Goal: Information Seeking & Learning: Find specific fact

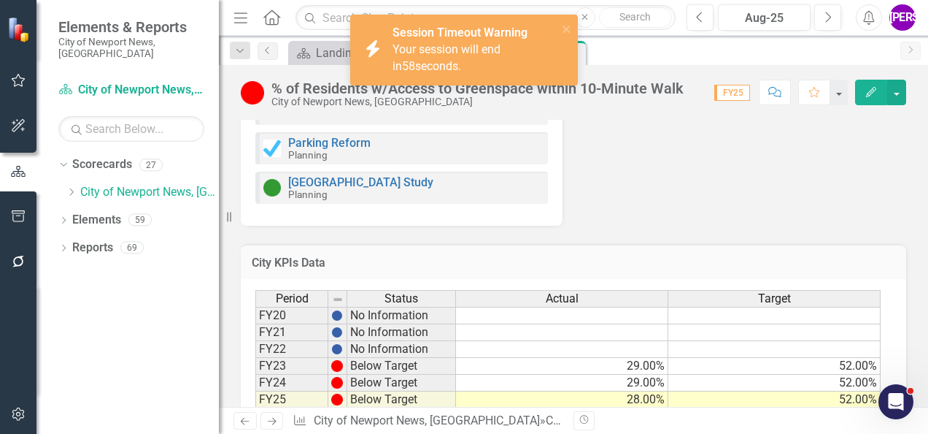
scroll to position [1193, 0]
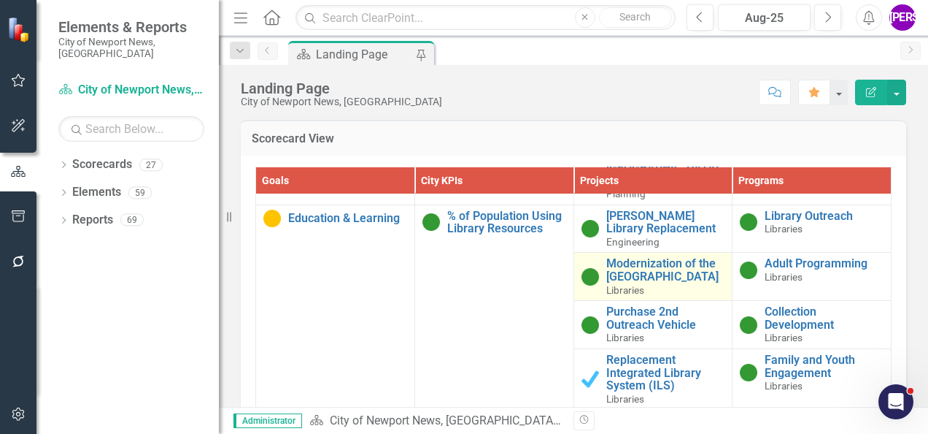
scroll to position [2190, 0]
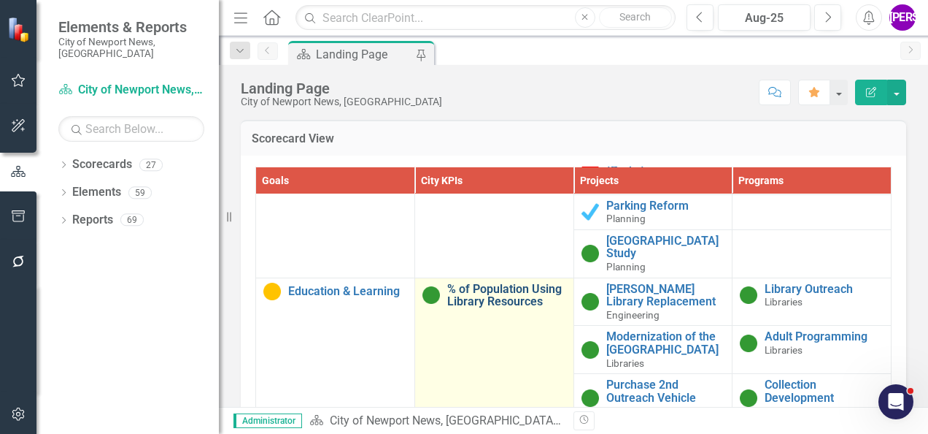
click at [488, 282] on link "% of Population Using Library Resources" at bounding box center [506, 295] width 119 height 26
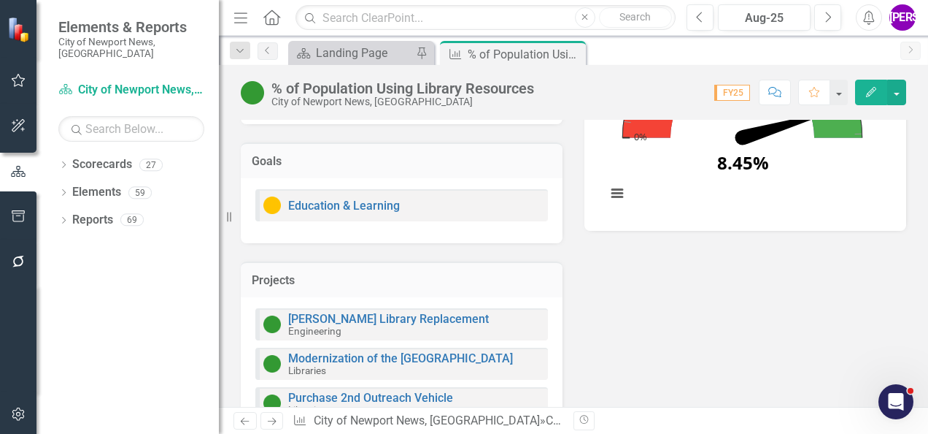
scroll to position [762, 0]
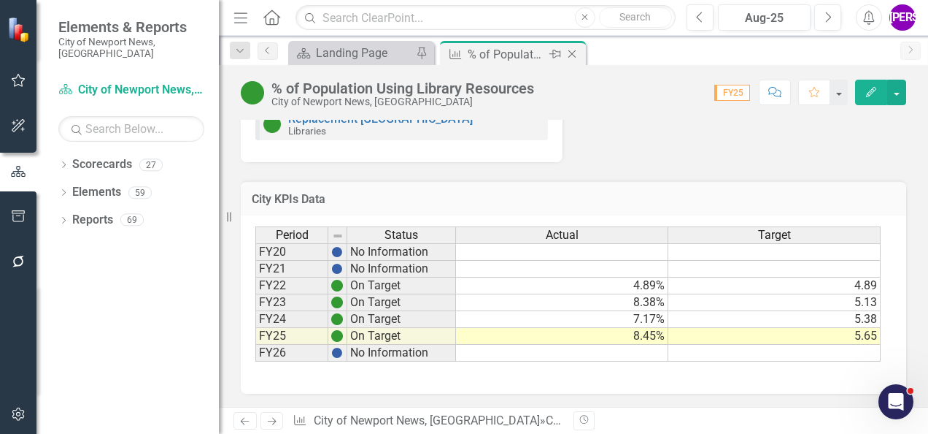
click at [571, 53] on icon at bounding box center [573, 54] width 8 height 8
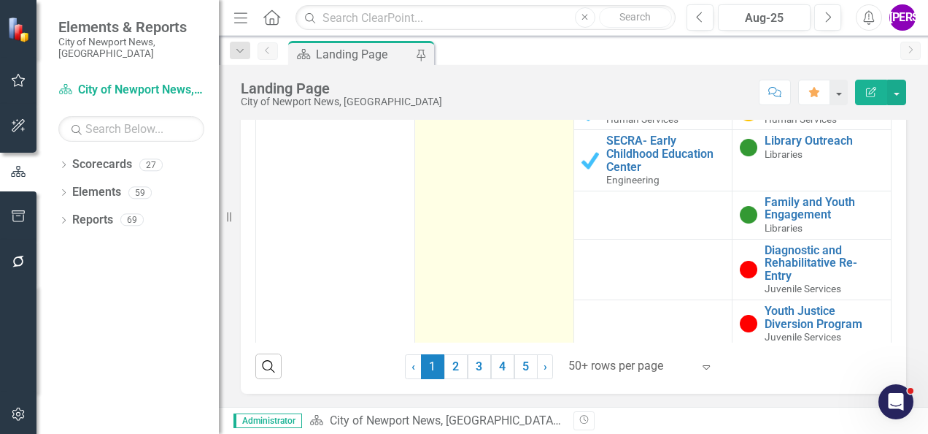
scroll to position [3254, 0]
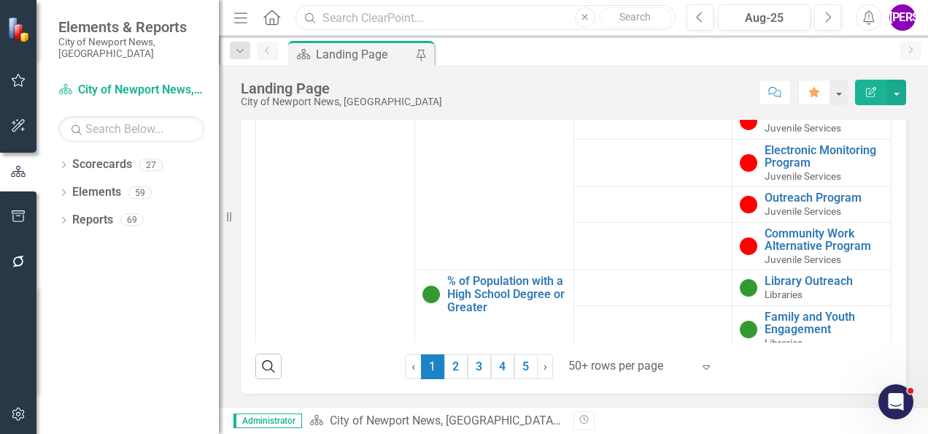
click at [391, 23] on input "text" at bounding box center [486, 18] width 380 height 26
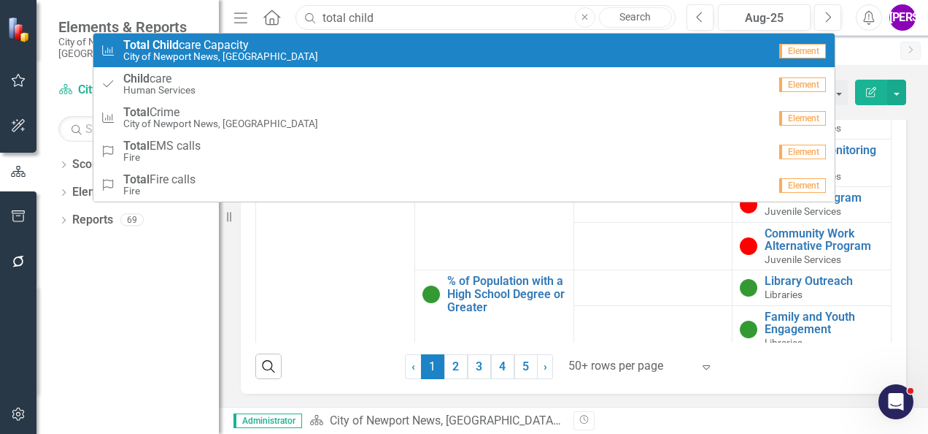
type input "total child"
click at [216, 43] on span "Total Child care Capacity" at bounding box center [220, 45] width 195 height 13
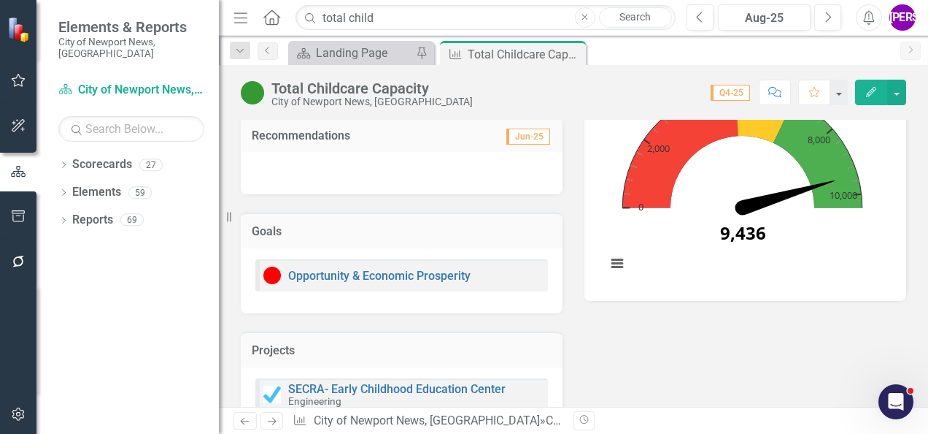
scroll to position [905, 0]
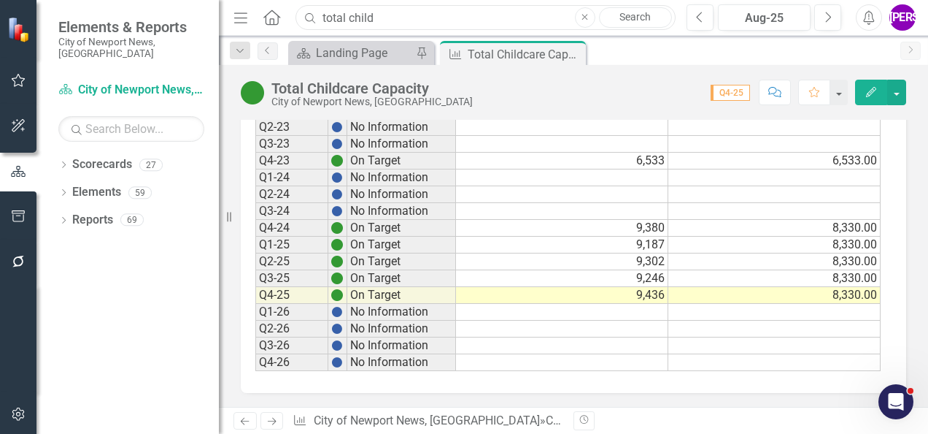
drag, startPoint x: 398, startPoint y: 18, endPoint x: 267, endPoint y: 28, distance: 131.0
click at [267, 28] on div "Menu Home Search total child Close Search" at bounding box center [451, 18] width 442 height 28
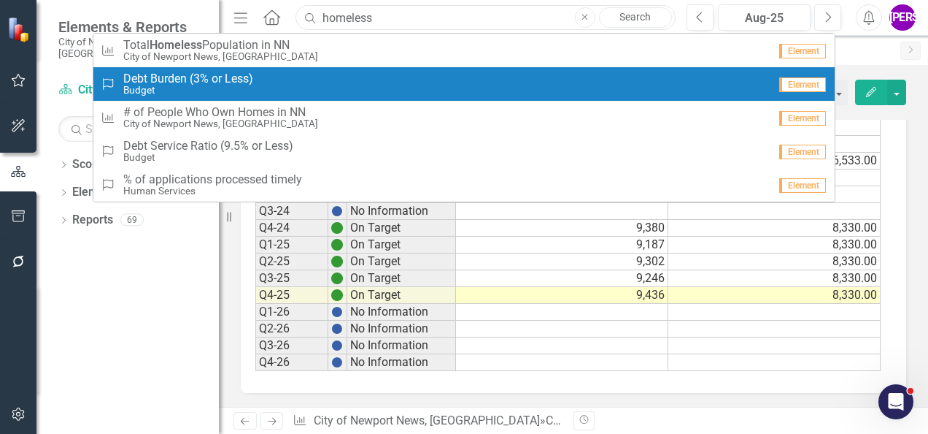
type input "homeless"
drag, startPoint x: 401, startPoint y: 62, endPoint x: 266, endPoint y: 44, distance: 137.0
click at [266, 44] on span "Total Homeless Population in NN" at bounding box center [220, 45] width 195 height 13
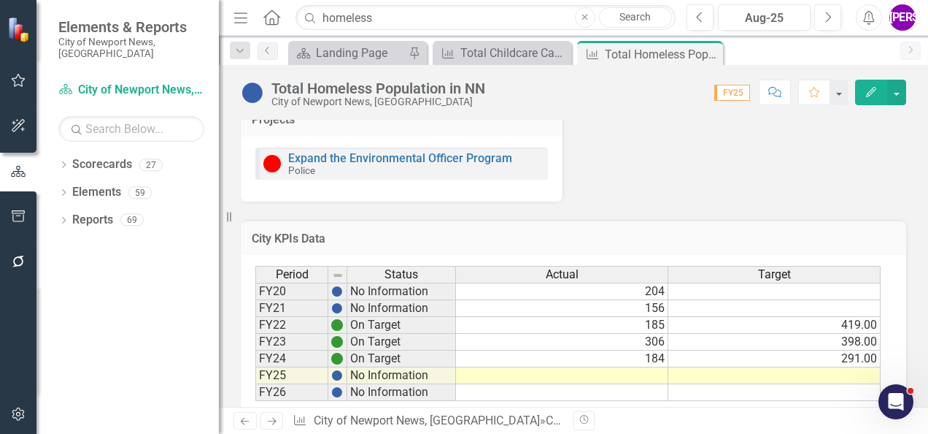
scroll to position [562, 0]
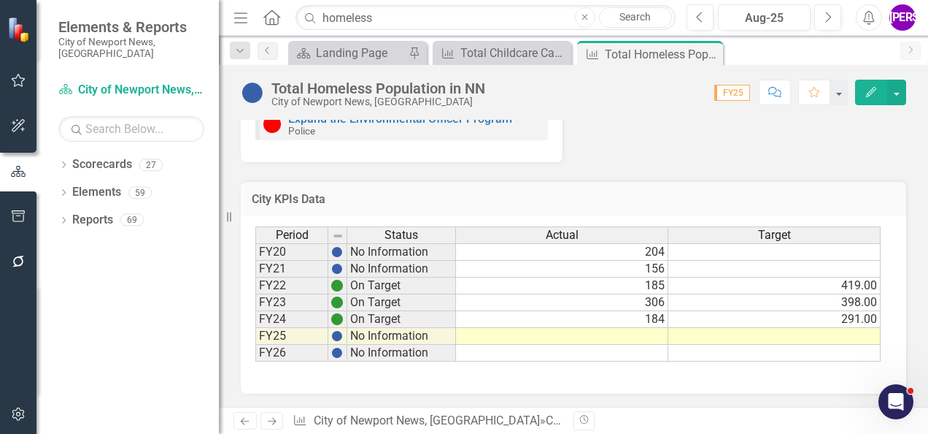
drag, startPoint x: 711, startPoint y: 53, endPoint x: 615, endPoint y: 62, distance: 96.8
click at [0, 0] on icon at bounding box center [0, 0] width 0 height 0
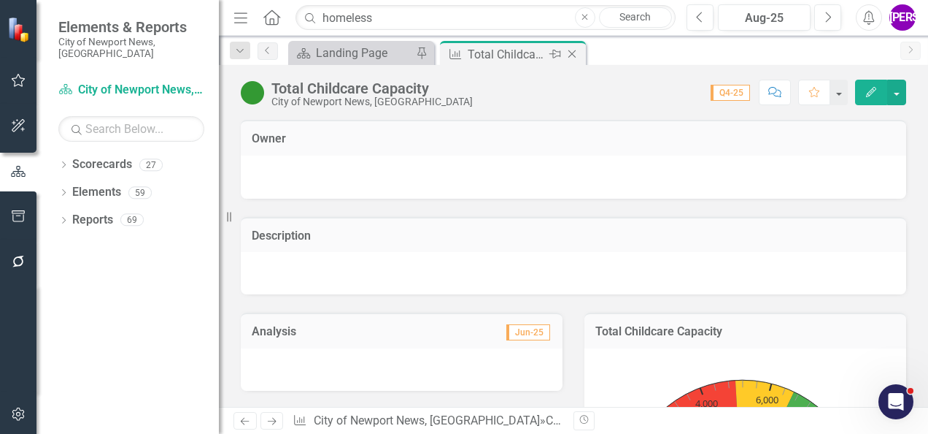
click at [574, 58] on icon "Close" at bounding box center [572, 54] width 15 height 12
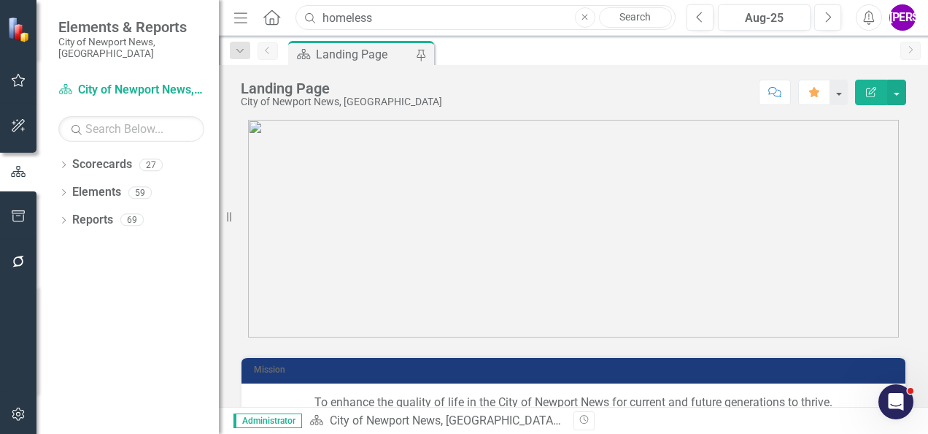
drag, startPoint x: 296, startPoint y: 27, endPoint x: 279, endPoint y: 27, distance: 16.8
click at [279, 27] on div "Menu Home Search homeless Close Search" at bounding box center [451, 18] width 442 height 28
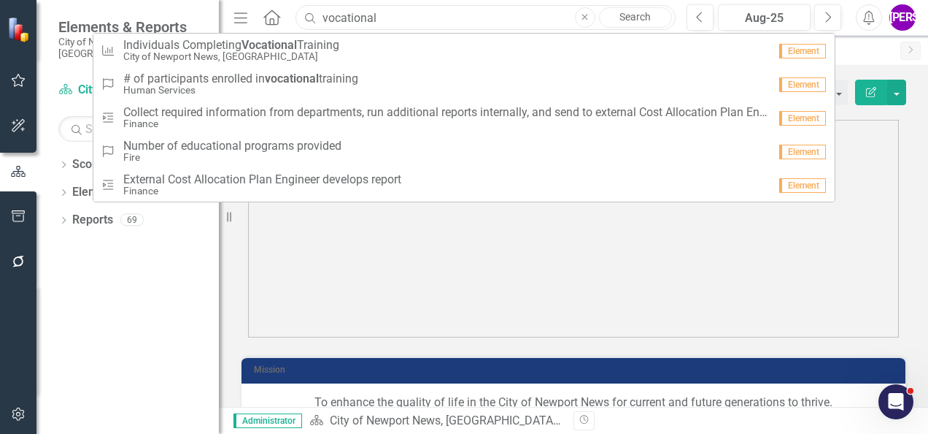
type input "vocational"
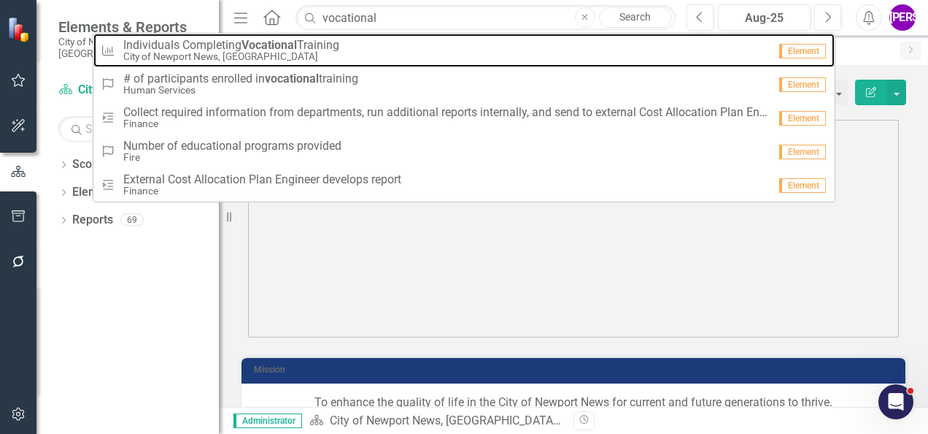
drag, startPoint x: 279, startPoint y: 27, endPoint x: 275, endPoint y: 55, distance: 28.0
click at [275, 55] on small "City of Newport News, [GEOGRAPHIC_DATA]" at bounding box center [231, 56] width 216 height 11
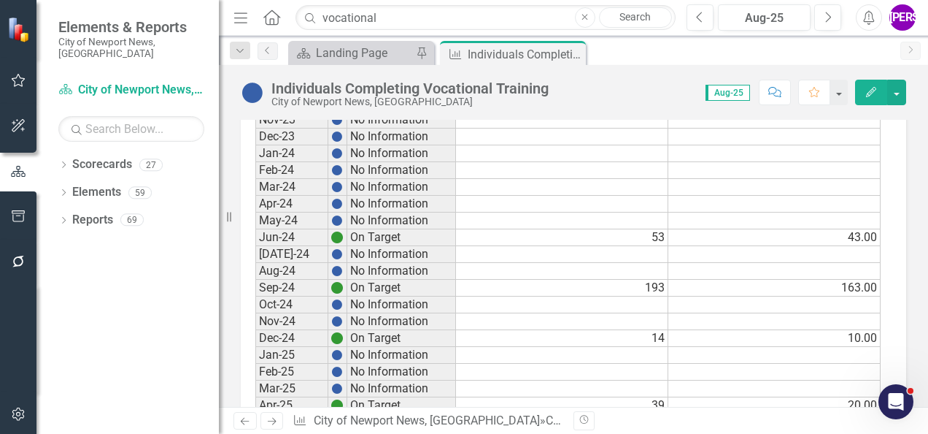
scroll to position [1769, 0]
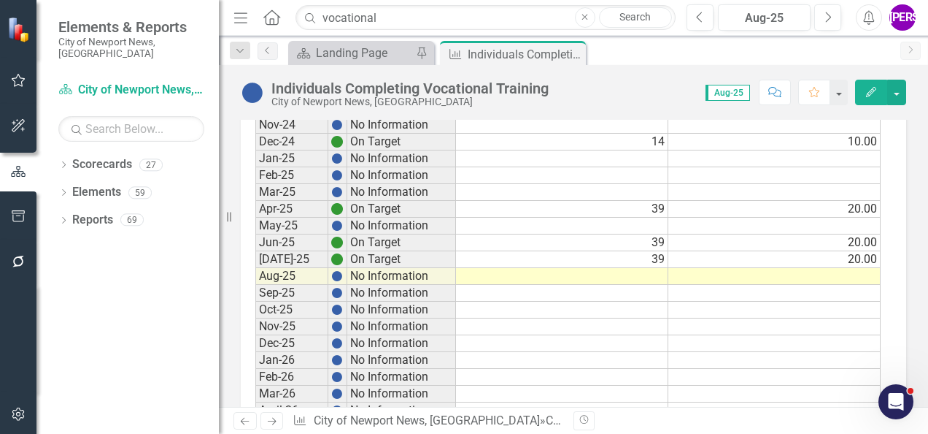
click at [862, 251] on td "20.00" at bounding box center [775, 259] width 212 height 17
drag, startPoint x: 409, startPoint y: 21, endPoint x: 296, endPoint y: 14, distance: 114.1
click at [296, 14] on input "vocational" at bounding box center [486, 18] width 380 height 26
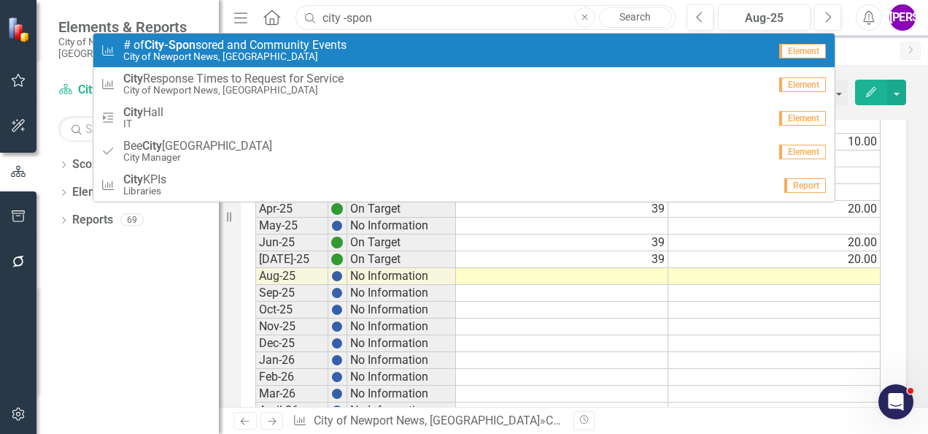
type input "city -spon"
click at [401, 47] on div "City KPIs # of City -Spon sored and Community Events City of Newport News, VA" at bounding box center [435, 51] width 668 height 24
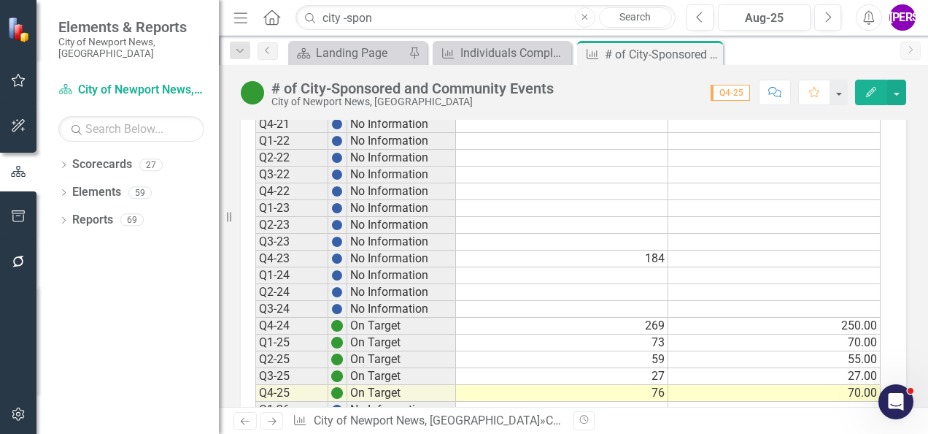
scroll to position [1314, 0]
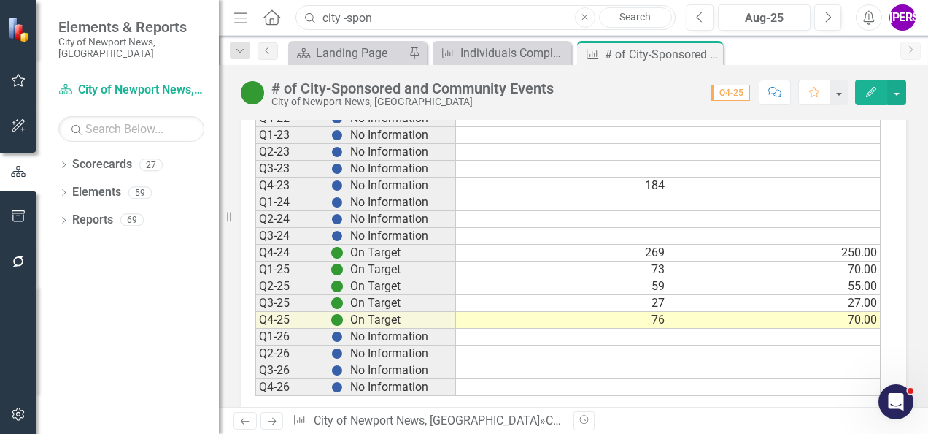
drag, startPoint x: 398, startPoint y: 7, endPoint x: 242, endPoint y: 6, distance: 156.2
click at [242, 6] on div "Menu Home Search city -spon Close Search" at bounding box center [451, 18] width 442 height 28
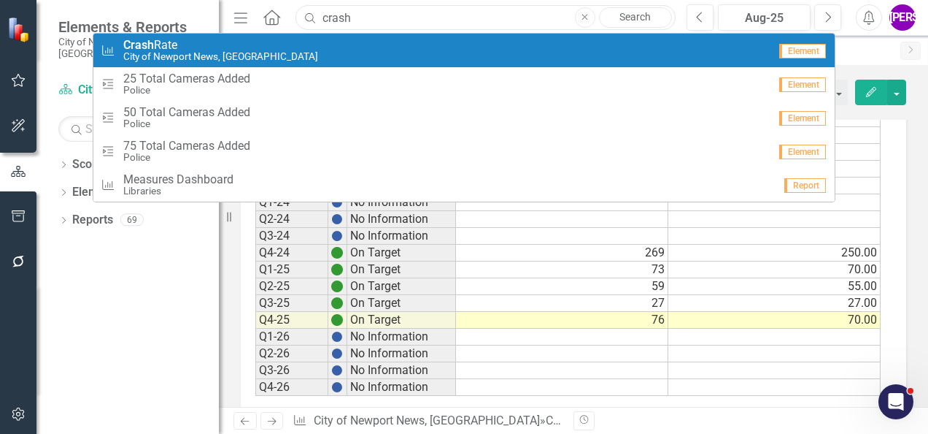
type input "crash"
click at [282, 53] on div "City KPIs Crash Rate City of Newport News, VA" at bounding box center [435, 51] width 668 height 24
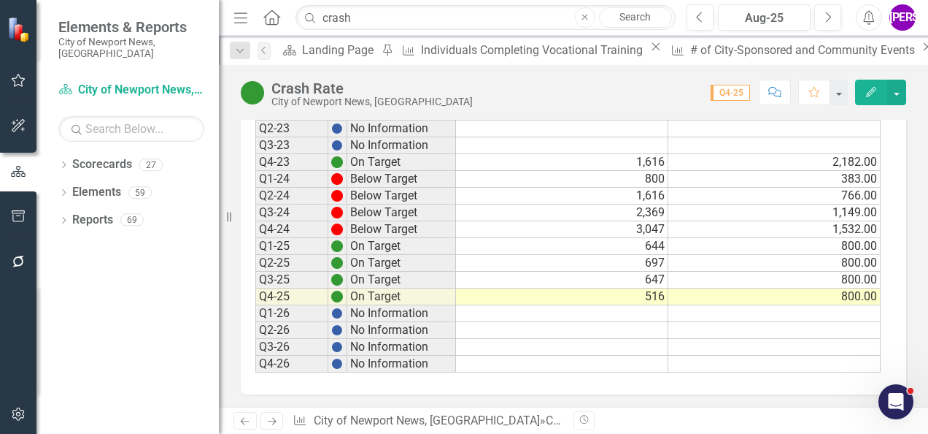
scroll to position [1339, 0]
drag, startPoint x: 369, startPoint y: 15, endPoint x: 242, endPoint y: 17, distance: 127.7
click at [242, 17] on div "Menu Home Search crash Close Search" at bounding box center [451, 18] width 442 height 28
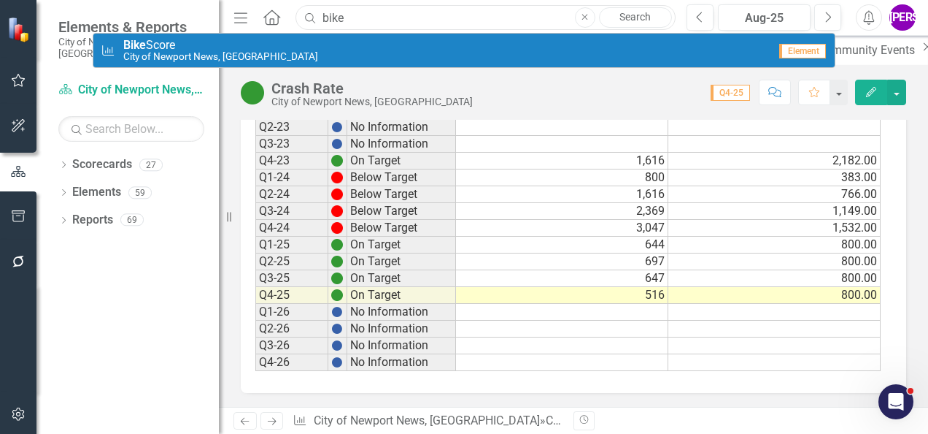
type input "bike"
click at [241, 43] on div "City KPIs Bike Score City of Newport News, VA" at bounding box center [435, 51] width 668 height 24
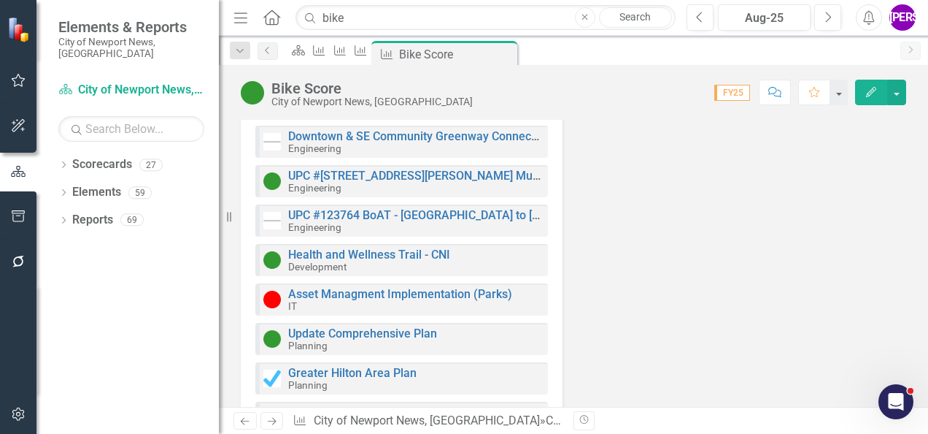
scroll to position [877, 0]
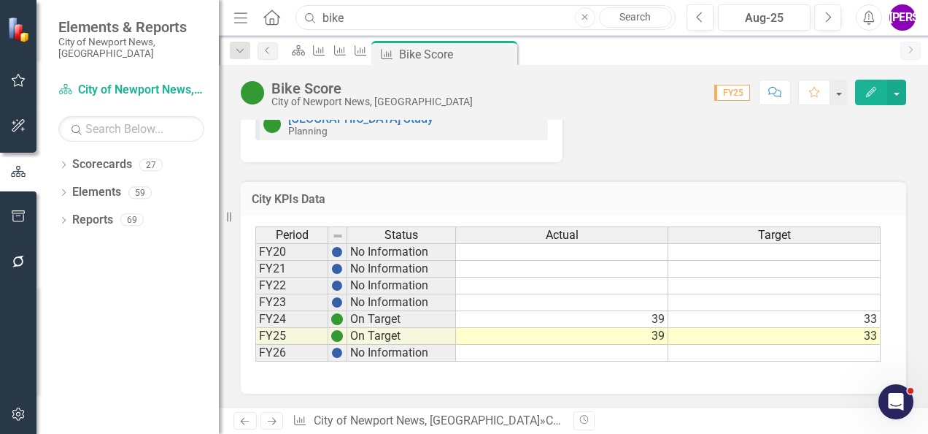
drag, startPoint x: 403, startPoint y: 16, endPoint x: 229, endPoint y: 7, distance: 173.9
click at [229, 7] on div "Elements & Reports City of Newport News, VA Scorecard City of Newport News, VA …" at bounding box center [464, 217] width 928 height 434
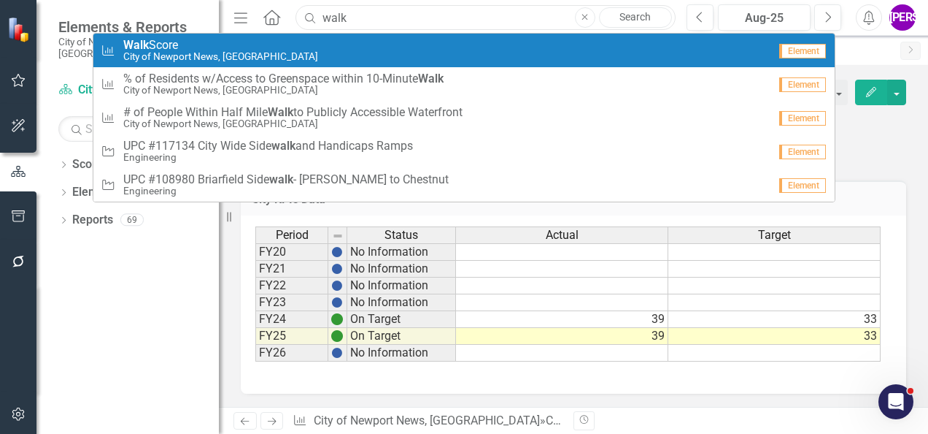
type input "walk"
click at [215, 45] on span "Walk Score" at bounding box center [220, 45] width 195 height 13
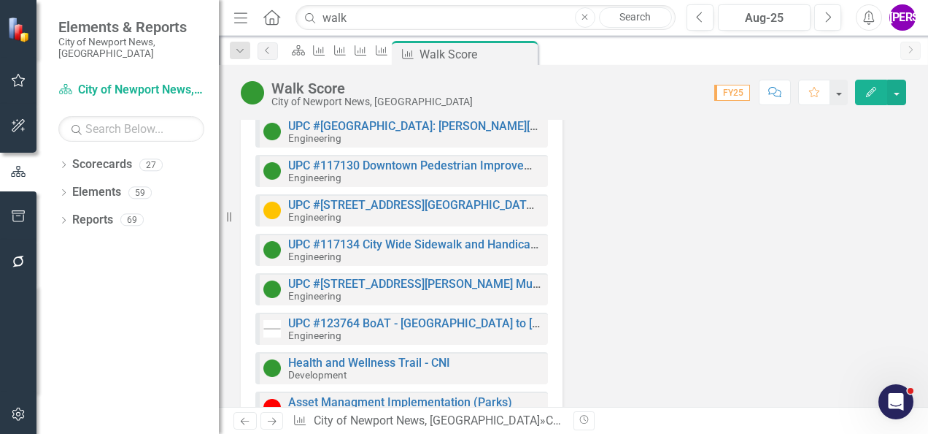
scroll to position [1429, 0]
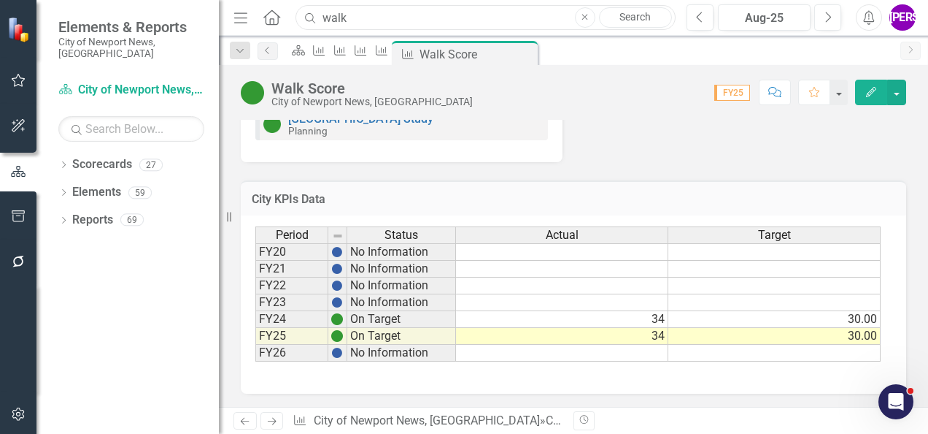
drag, startPoint x: 377, startPoint y: 15, endPoint x: 320, endPoint y: 13, distance: 57.7
click at [320, 13] on input "walk" at bounding box center [486, 18] width 380 height 26
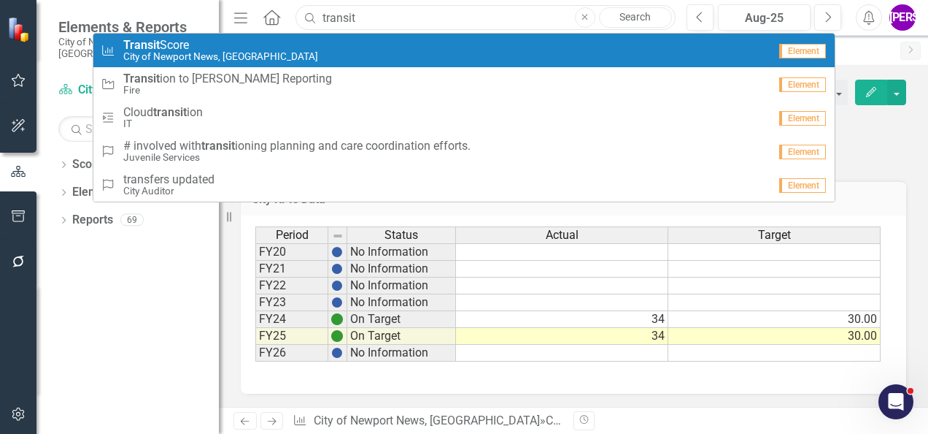
type input "transit"
click at [304, 54] on div "City KPIs Transit Score City of Newport News, VA" at bounding box center [435, 51] width 668 height 24
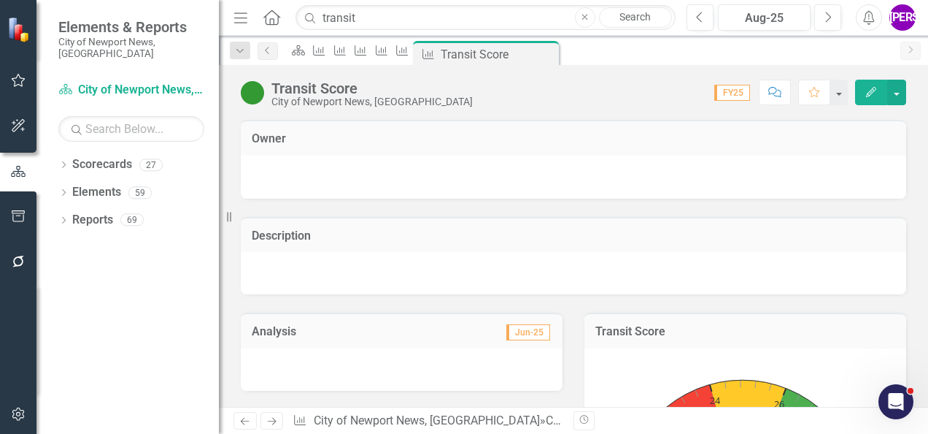
scroll to position [601, 0]
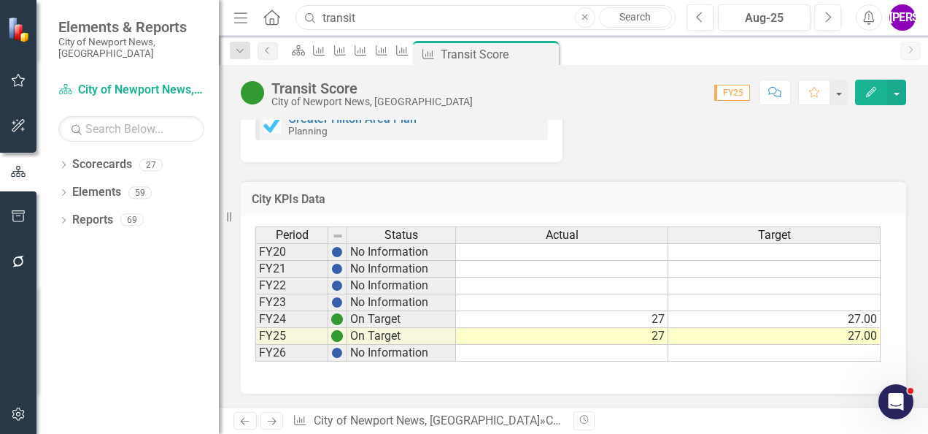
drag, startPoint x: 371, startPoint y: 12, endPoint x: 281, endPoint y: 27, distance: 90.9
click at [281, 27] on div "Menu Home Search transit Close Search" at bounding box center [451, 18] width 442 height 28
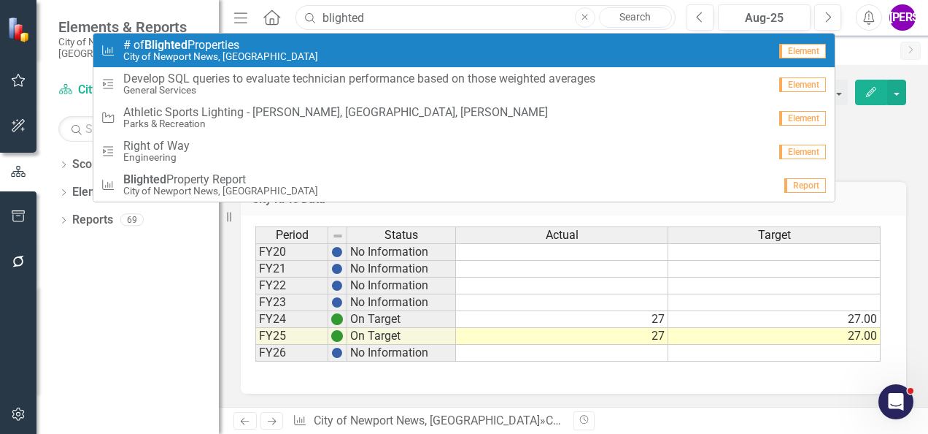
type input "blighted"
click at [264, 52] on div "City KPIs # of Blighted Properties City of Newport News, VA" at bounding box center [435, 51] width 668 height 24
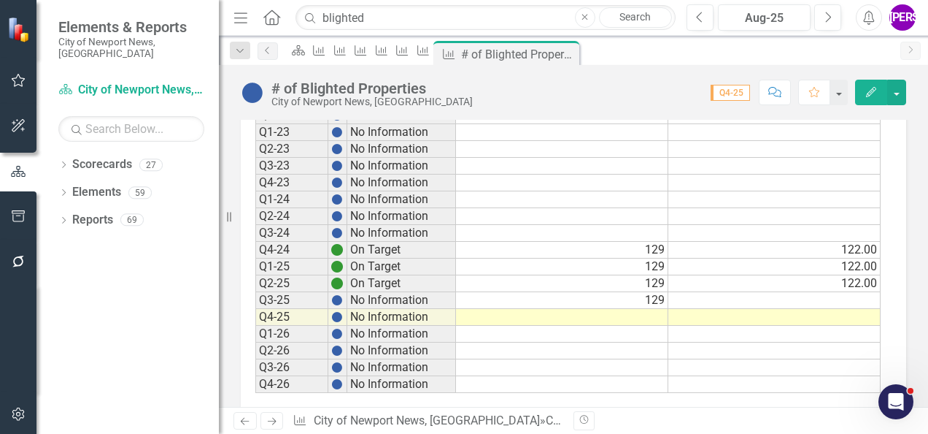
scroll to position [1102, 0]
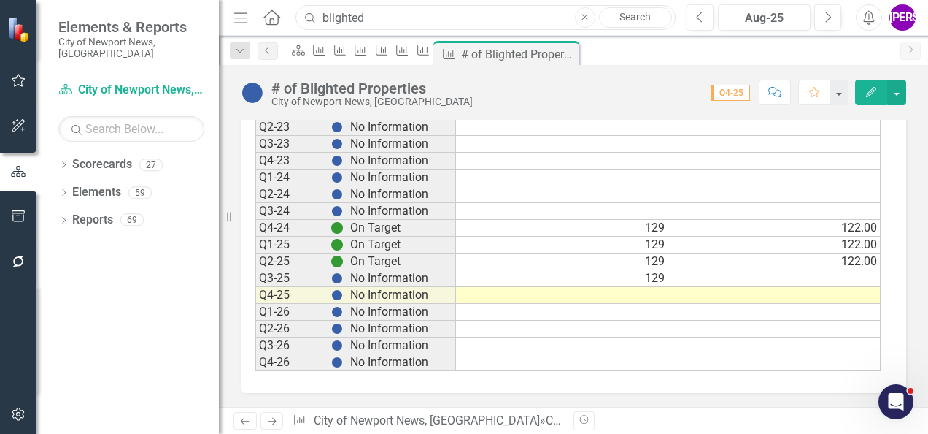
drag, startPoint x: 385, startPoint y: 19, endPoint x: 258, endPoint y: 23, distance: 126.3
click at [258, 23] on div "Menu Home Search blighted Close Search" at bounding box center [451, 18] width 442 height 28
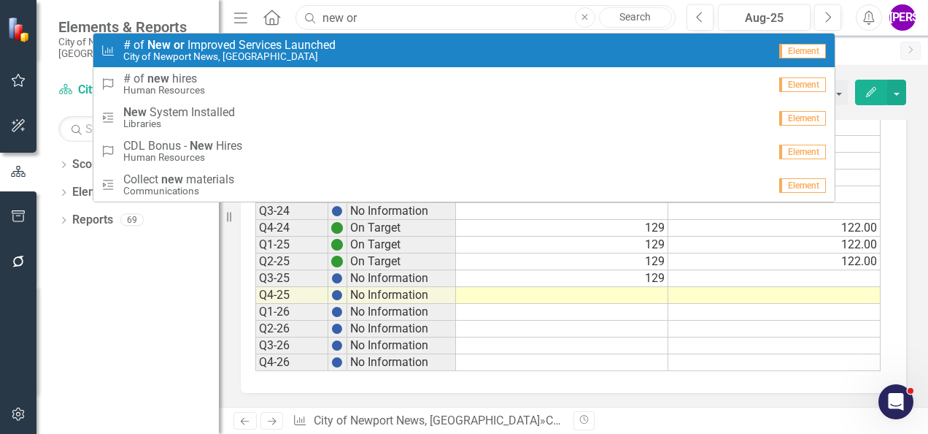
type input "new or"
click at [258, 54] on small "City of Newport News, [GEOGRAPHIC_DATA]" at bounding box center [229, 56] width 212 height 11
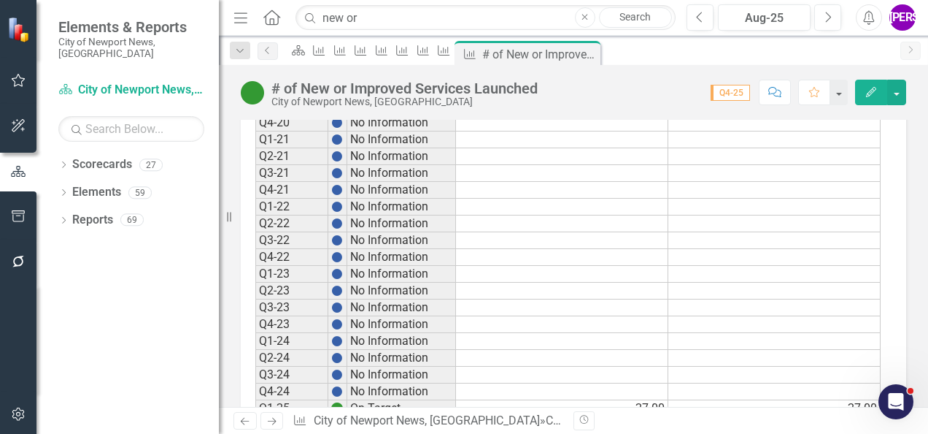
scroll to position [2403, 0]
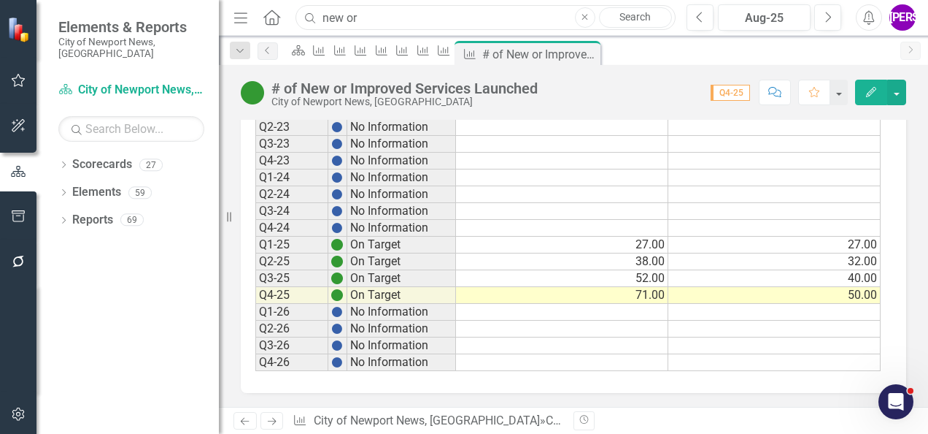
drag, startPoint x: 365, startPoint y: 20, endPoint x: 272, endPoint y: 2, distance: 94.3
click at [272, 2] on div "Menu Home Search new or Close Search Previous Aug-25 Next Alerts JA User Edit P…" at bounding box center [573, 18] width 709 height 36
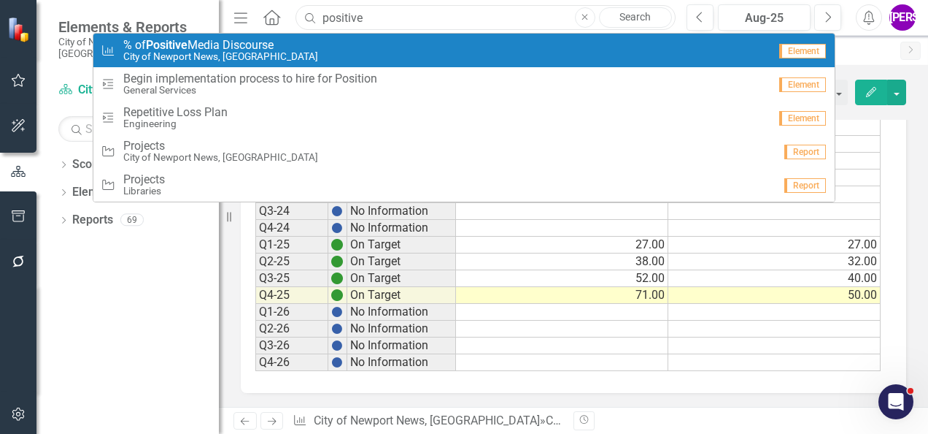
type input "positive"
click at [274, 45] on span "% of Positive Media Discourse" at bounding box center [220, 45] width 195 height 13
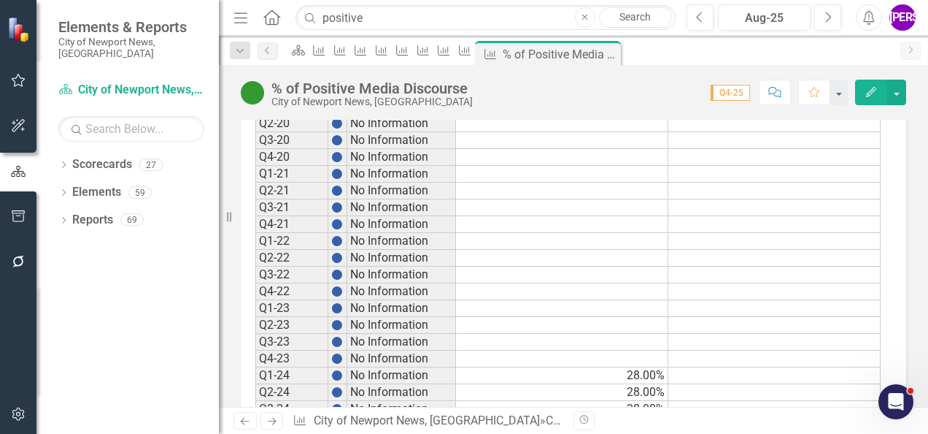
scroll to position [1956, 0]
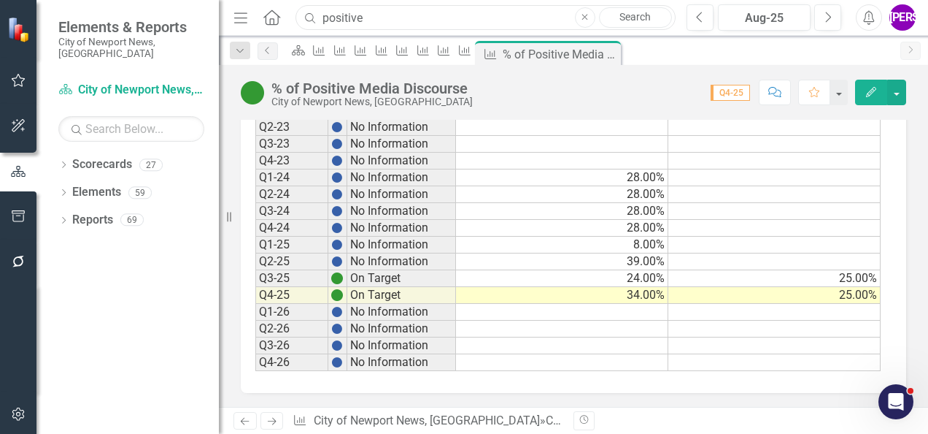
drag, startPoint x: 391, startPoint y: 22, endPoint x: 219, endPoint y: 7, distance: 172.9
click at [219, 7] on div "Elements & Reports City of Newport News, VA Scorecard City of Newport News, VA …" at bounding box center [464, 217] width 928 height 434
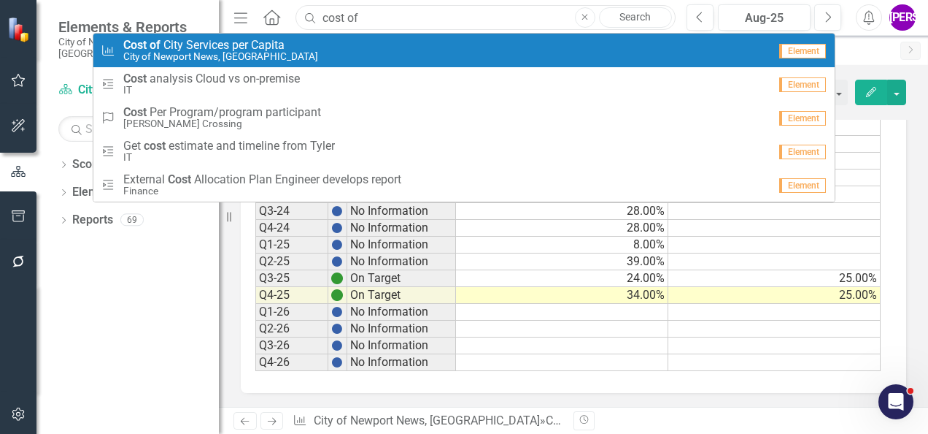
type input "cost of"
click at [254, 45] on span "Cost of C i t y S e r v i c e s p e r C a p i t a" at bounding box center [220, 45] width 195 height 13
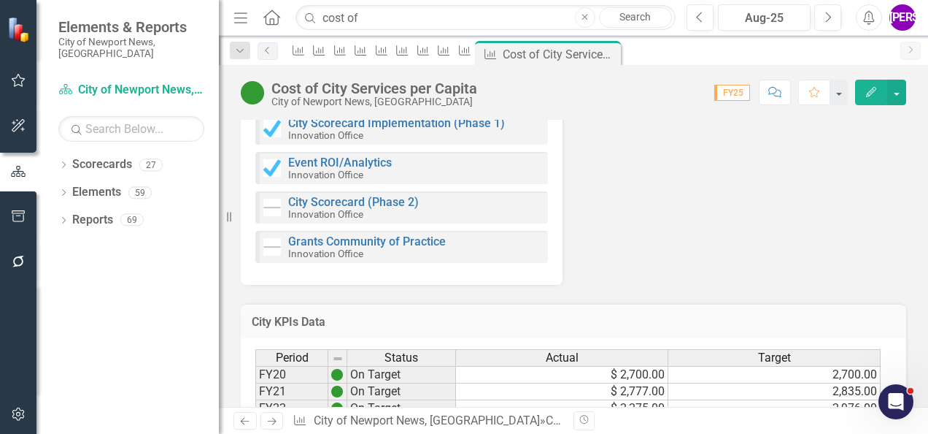
scroll to position [2138, 0]
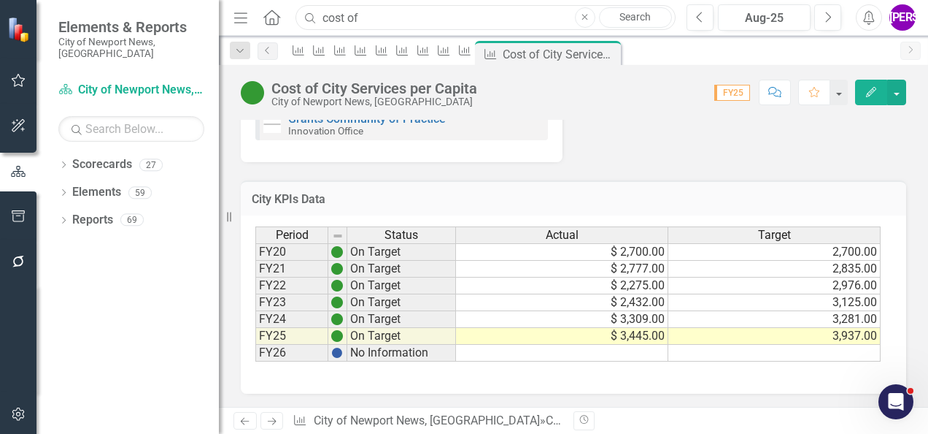
drag, startPoint x: 374, startPoint y: 23, endPoint x: 296, endPoint y: 15, distance: 79.2
click at [296, 15] on input "cost of" at bounding box center [486, 18] width 380 height 26
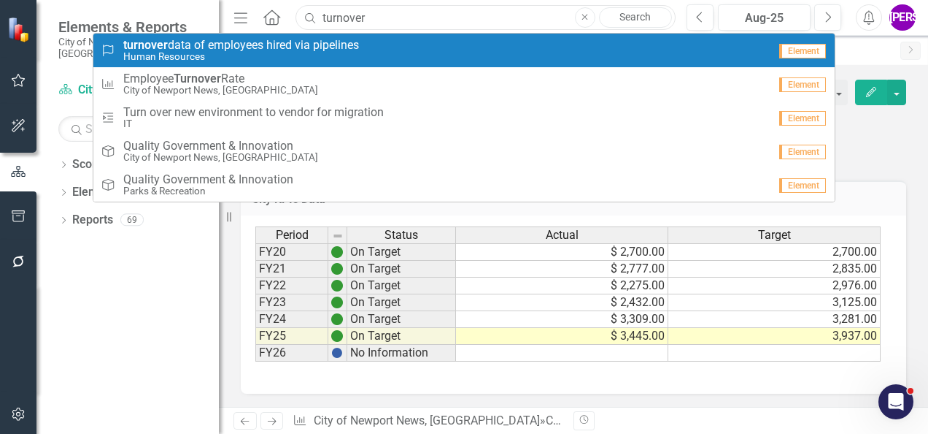
type input "turnover"
click at [259, 56] on small "Human Resources" at bounding box center [241, 56] width 236 height 11
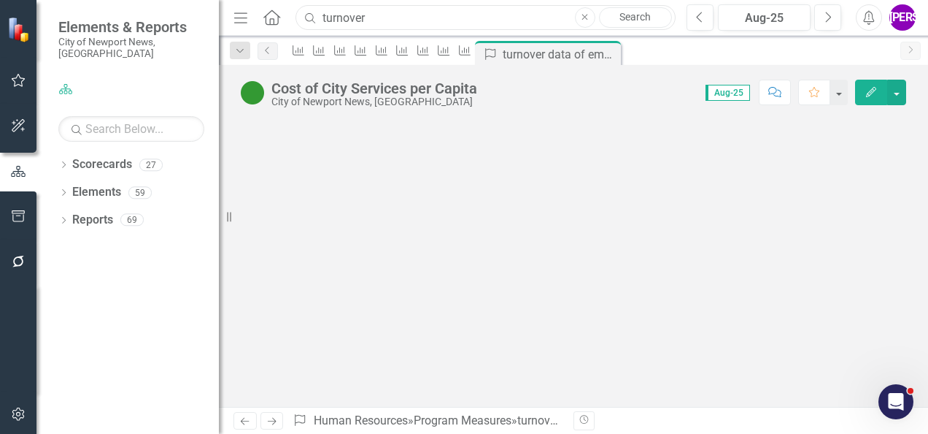
drag, startPoint x: 381, startPoint y: 19, endPoint x: 309, endPoint y: 9, distance: 72.3
click at [309, 9] on input "turnover" at bounding box center [486, 18] width 380 height 26
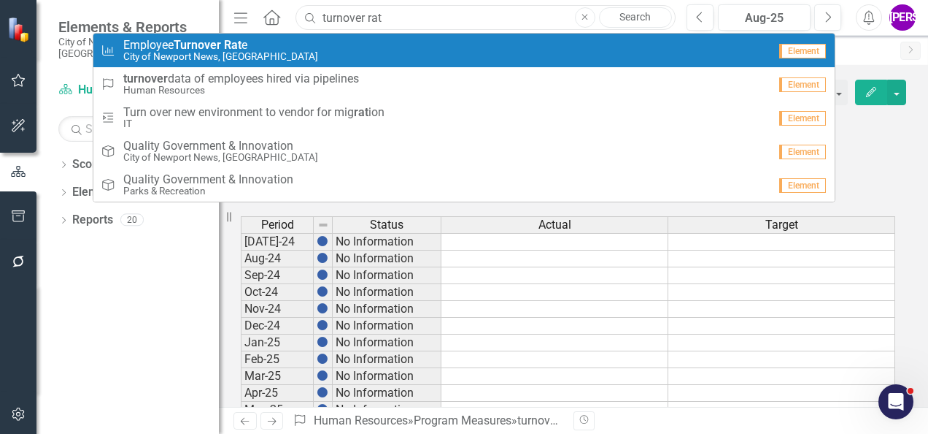
type input "turnover rat"
click at [276, 39] on div "City KPIs Employee Turnover Rat e City of Newport News, VA" at bounding box center [435, 51] width 668 height 24
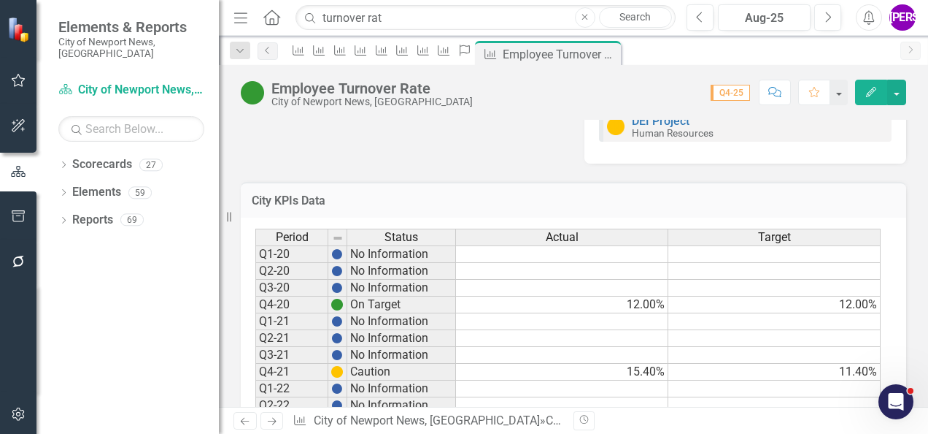
scroll to position [1228, 0]
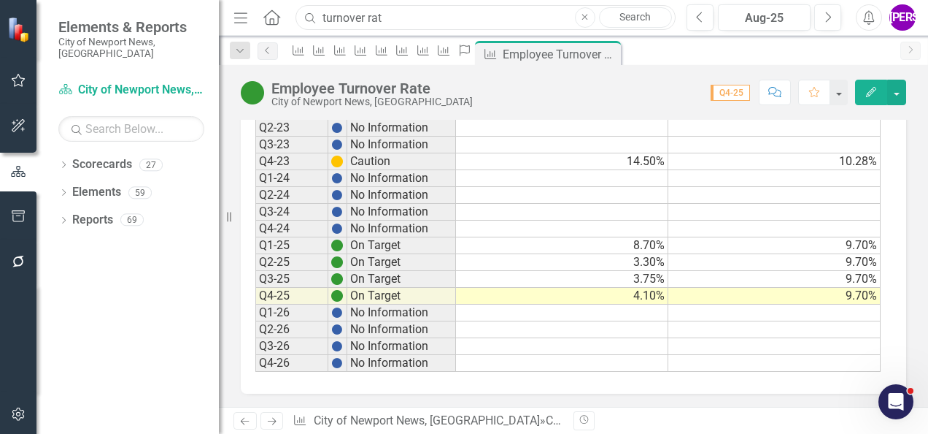
drag, startPoint x: 444, startPoint y: 26, endPoint x: 275, endPoint y: 27, distance: 168.6
click at [275, 27] on div "Menu Home Search turnover rat Close Search" at bounding box center [451, 18] width 442 height 28
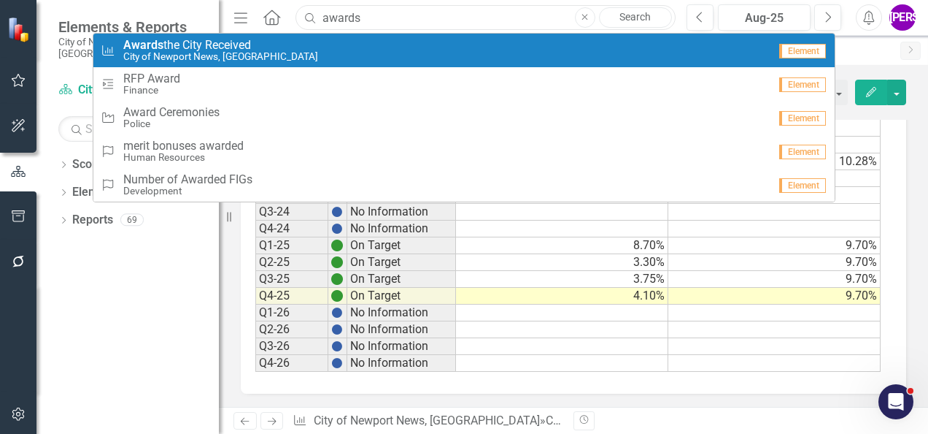
type input "awards"
click at [196, 48] on span "Awards the City Received" at bounding box center [220, 45] width 195 height 13
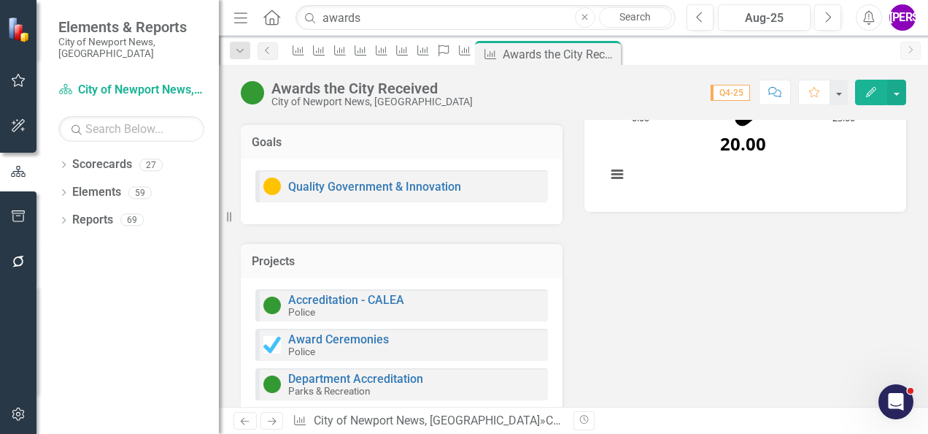
scroll to position [1496, 0]
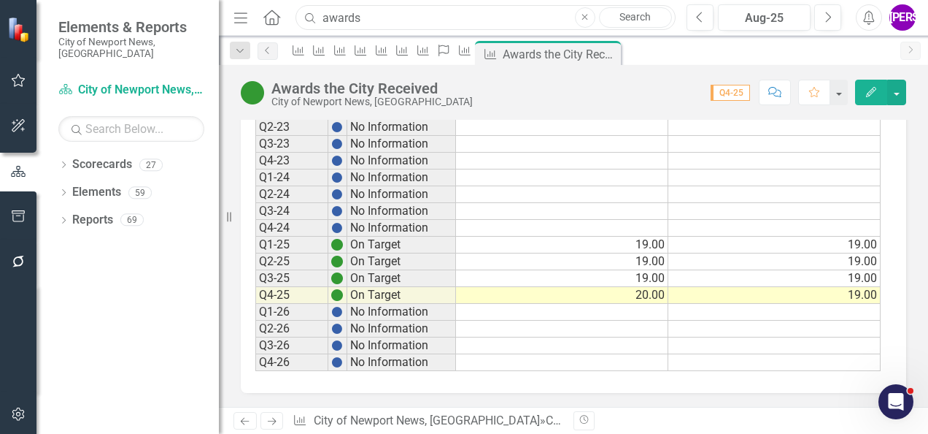
drag, startPoint x: 361, startPoint y: 21, endPoint x: 272, endPoint y: 28, distance: 90.0
click at [272, 28] on div "Menu Home Search awards Close Search" at bounding box center [451, 18] width 442 height 28
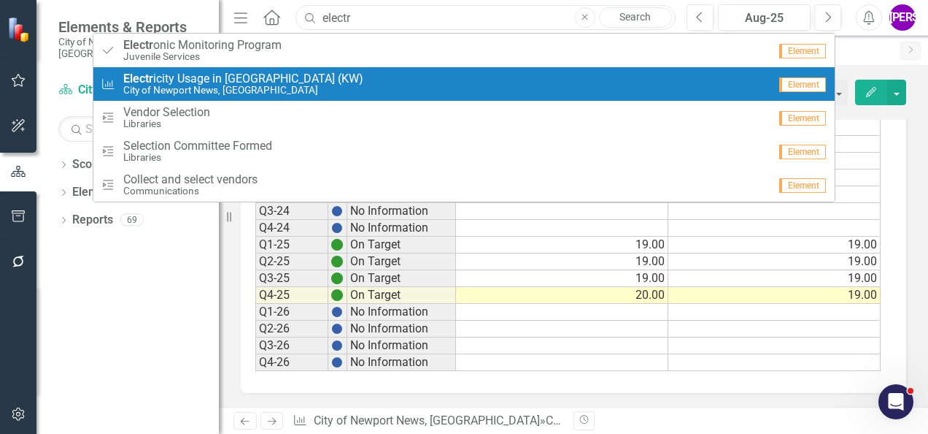
type input "electr"
click at [282, 85] on small "City of Newport News, [GEOGRAPHIC_DATA]" at bounding box center [243, 90] width 240 height 11
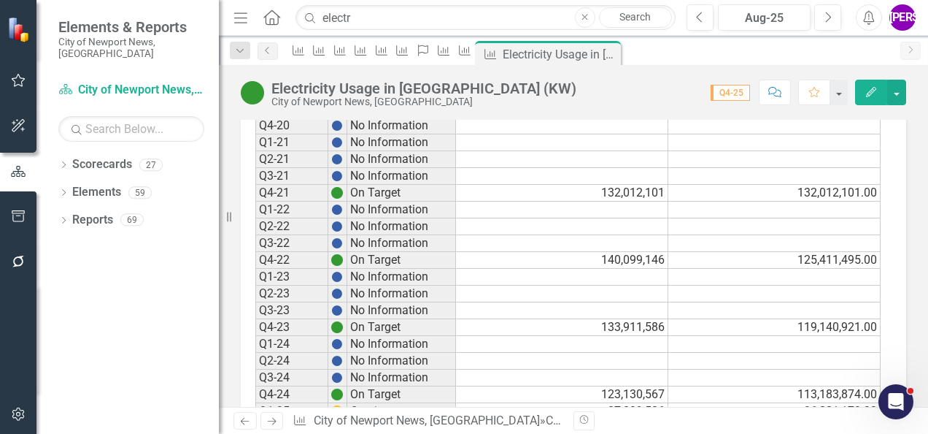
scroll to position [1023, 0]
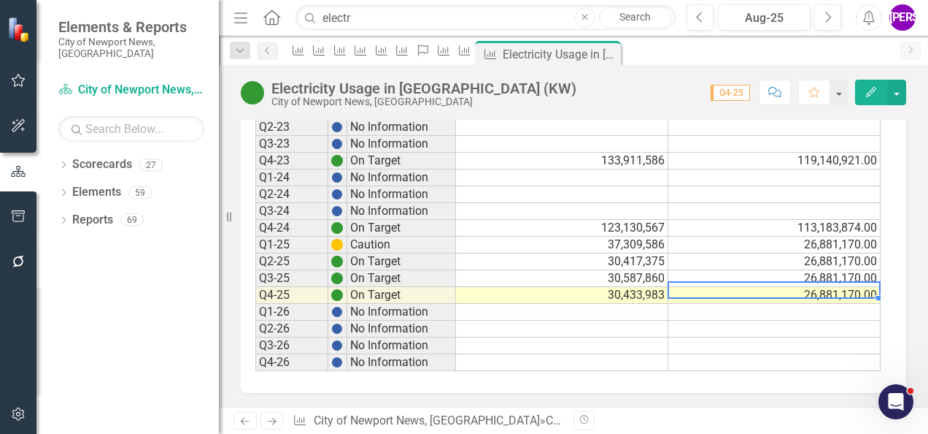
click at [817, 288] on td "26,881,170.00" at bounding box center [775, 295] width 212 height 17
drag, startPoint x: 395, startPoint y: 27, endPoint x: 265, endPoint y: 34, distance: 130.1
click at [265, 34] on div "Menu Home Search electr Close Search Previous Aug-25 Next Alerts JA User Edit P…" at bounding box center [573, 18] width 709 height 36
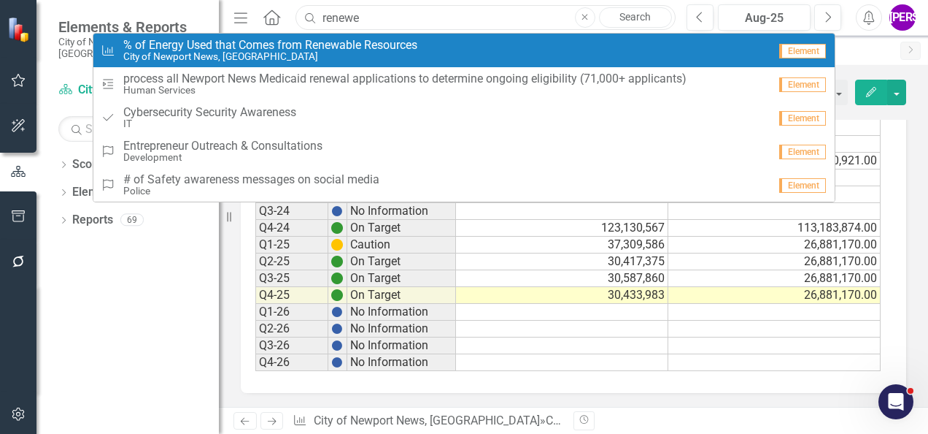
type input "renewe"
click at [304, 45] on span "% of Energy Used that Comes from Renewable Resources" at bounding box center [270, 45] width 294 height 13
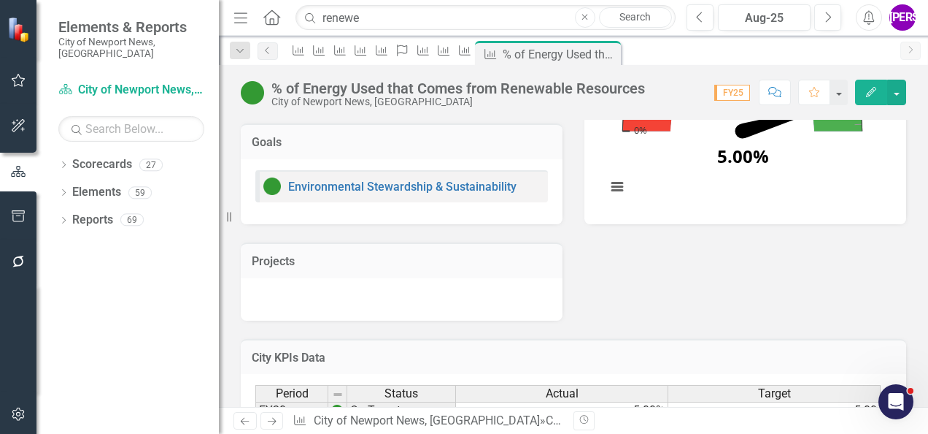
scroll to position [540, 0]
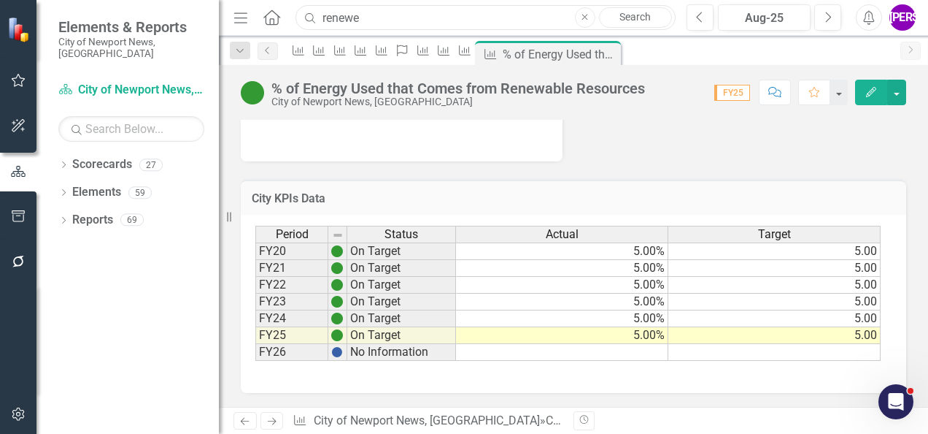
drag, startPoint x: 404, startPoint y: 24, endPoint x: 261, endPoint y: 19, distance: 143.9
click at [261, 20] on div "Menu Home Search renewe Close Search" at bounding box center [451, 18] width 442 height 28
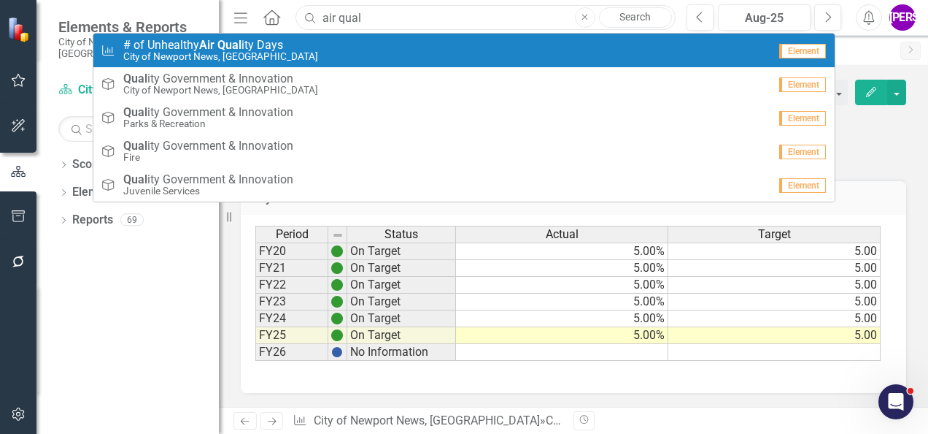
type input "air qual"
click at [375, 54] on div "City KPIs # of Unhealthy Air Qual ity Days City of Newport News, VA" at bounding box center [435, 51] width 668 height 24
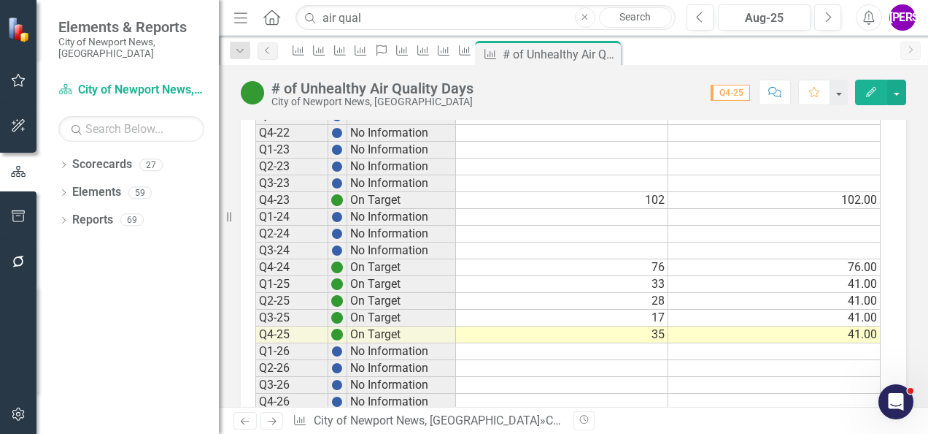
scroll to position [882, 0]
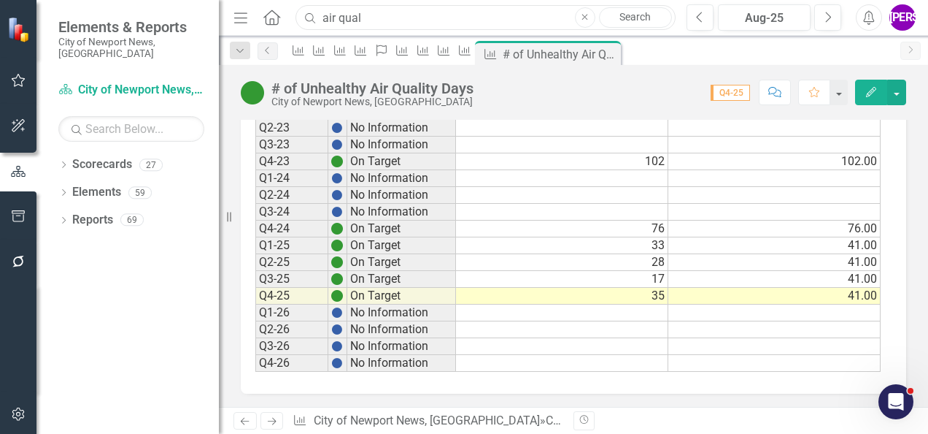
drag, startPoint x: 393, startPoint y: 22, endPoint x: 263, endPoint y: 28, distance: 130.0
click at [263, 28] on div "Menu Home Search air qual Close Search" at bounding box center [451, 18] width 442 height 28
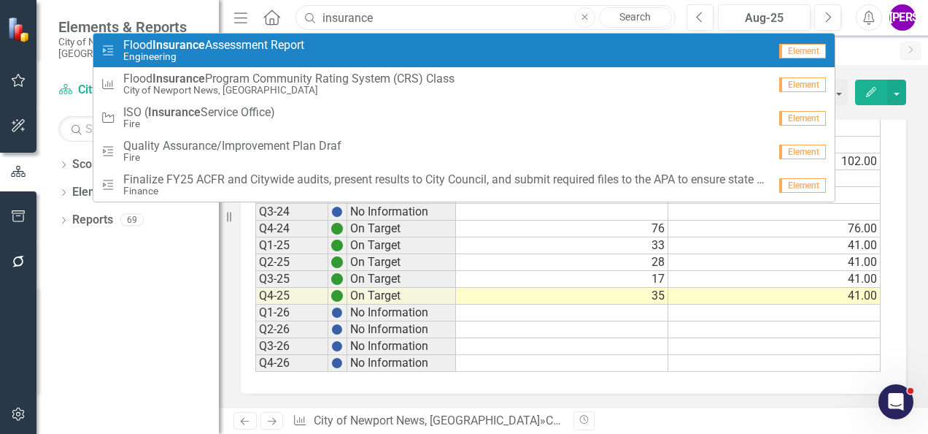
type input "insurance"
click at [270, 39] on span "Flood Insurance Assessment Report" at bounding box center [213, 45] width 181 height 13
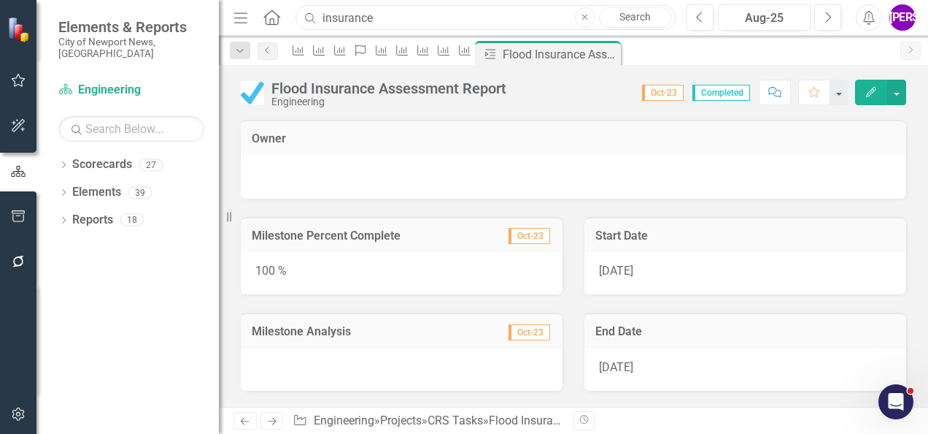
drag, startPoint x: 410, startPoint y: 22, endPoint x: 261, endPoint y: 9, distance: 149.5
click at [261, 9] on div "Menu Home Search insurance Close Search" at bounding box center [451, 18] width 442 height 28
type input "insurance"
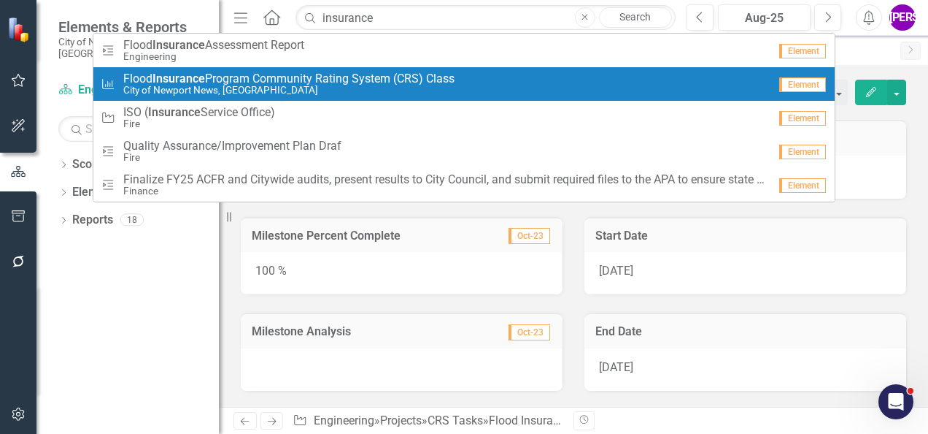
click at [363, 81] on span "Flood Insurance Program Community Rating System (CRS) Class" at bounding box center [288, 78] width 331 height 13
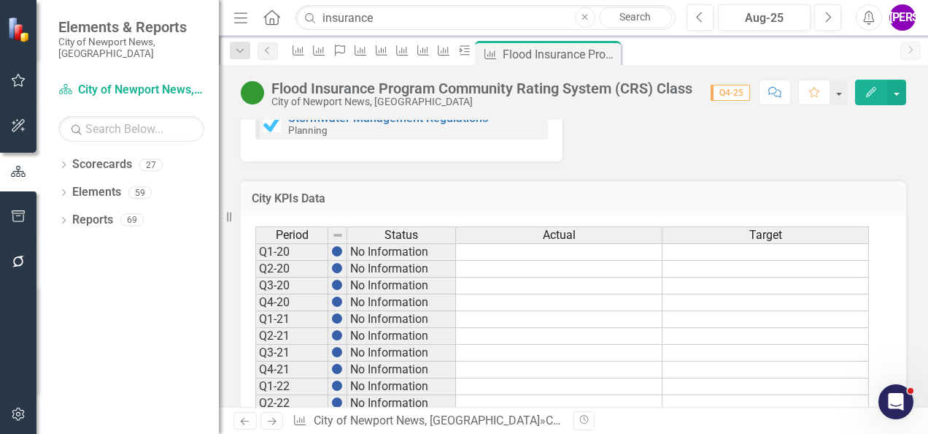
scroll to position [809, 0]
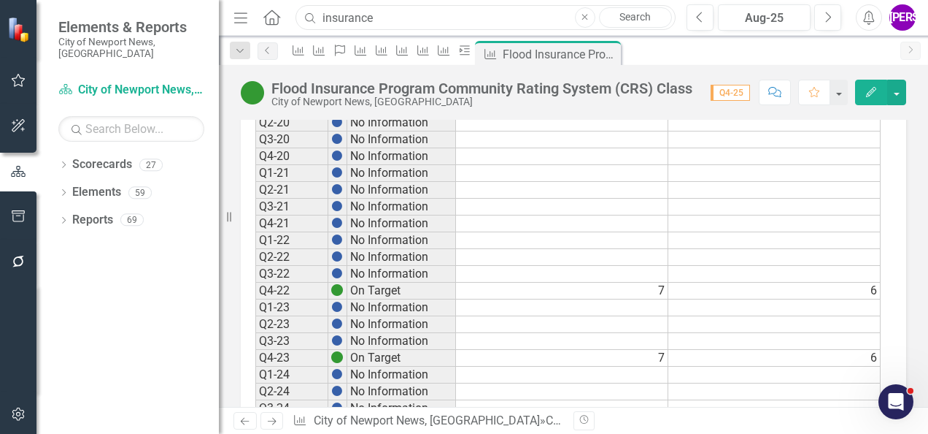
drag, startPoint x: 388, startPoint y: 22, endPoint x: 297, endPoint y: 9, distance: 91.4
click at [296, 10] on div "insurance" at bounding box center [482, 18] width 380 height 26
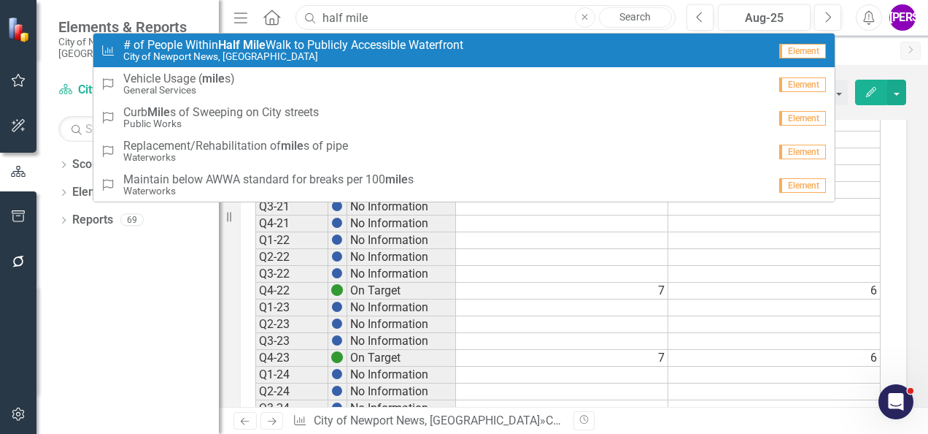
type input "half mile"
click at [285, 49] on span "# of People Within Half Mile Walk to Publicly Accessible Waterfront" at bounding box center [293, 45] width 340 height 13
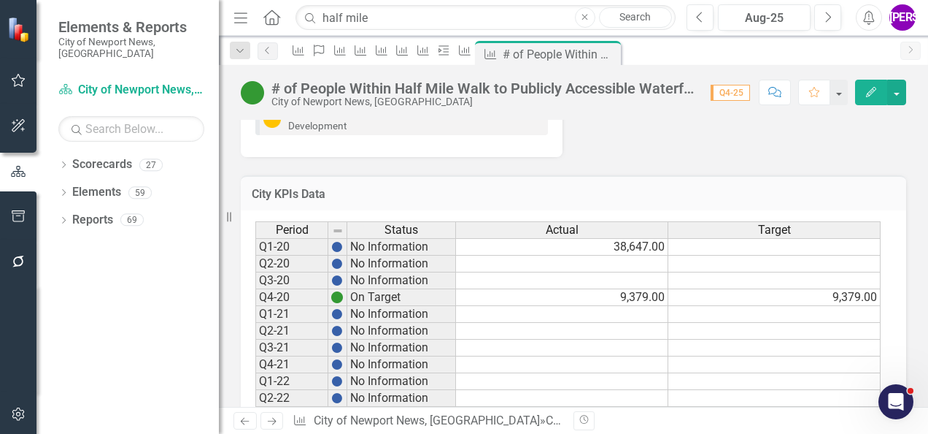
scroll to position [1023, 0]
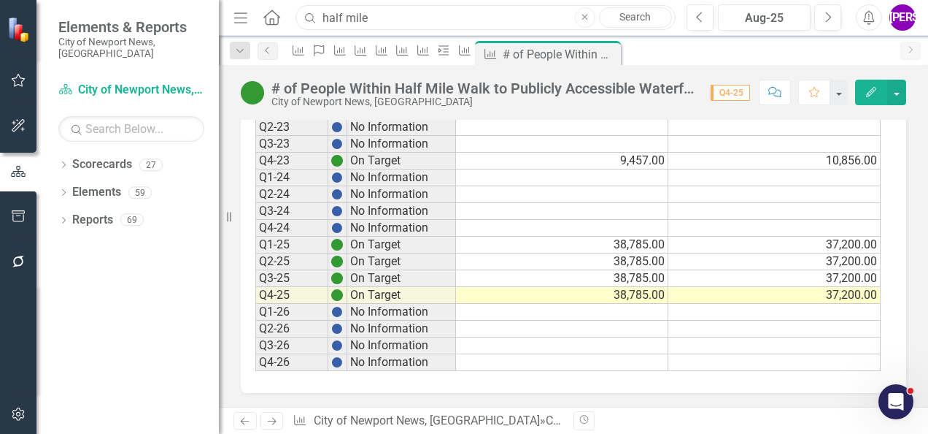
drag, startPoint x: 375, startPoint y: 11, endPoint x: 315, endPoint y: -7, distance: 62.6
click at [315, 0] on html "Elements & Reports City of Newport News, VA Scorecard City of Newport News, VA …" at bounding box center [464, 217] width 928 height 434
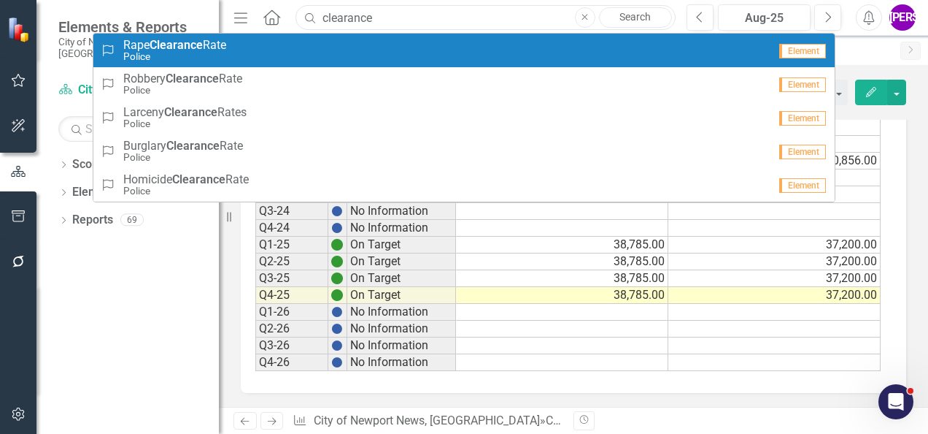
click at [400, 18] on input "clearance" at bounding box center [486, 18] width 380 height 26
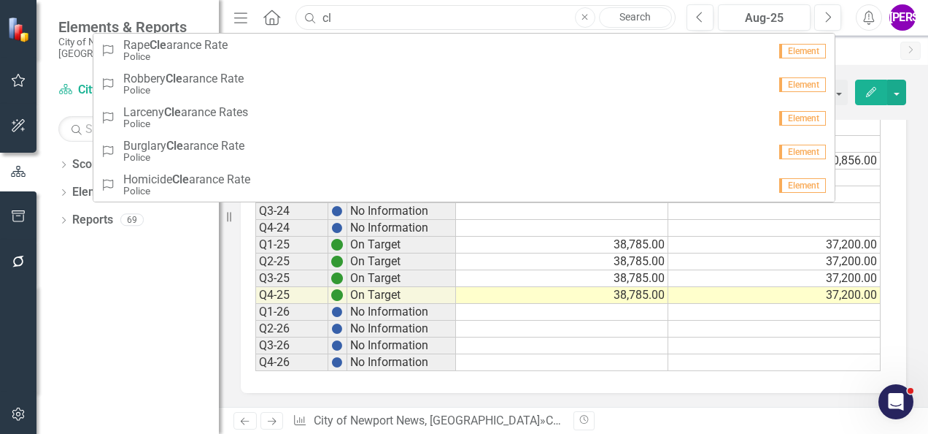
type input "c"
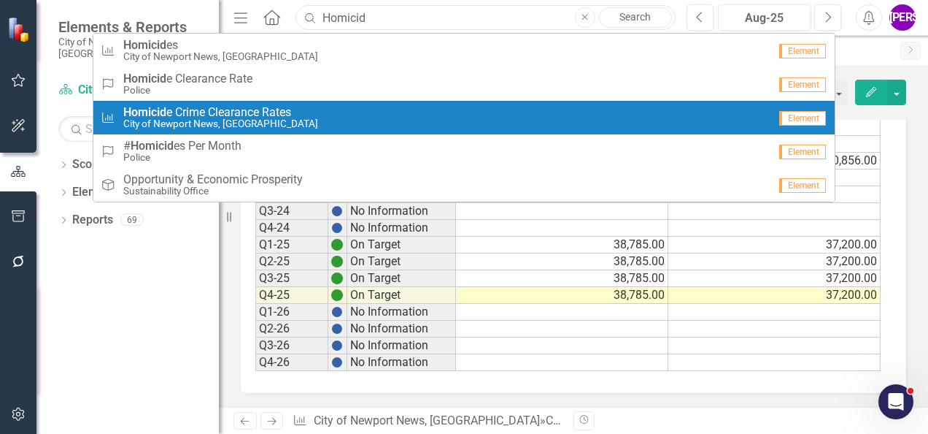
type input "Homicid"
click at [334, 117] on div "City KPIs Homicid e Crime Clearance Rates City of Newport News, VA" at bounding box center [435, 118] width 668 height 24
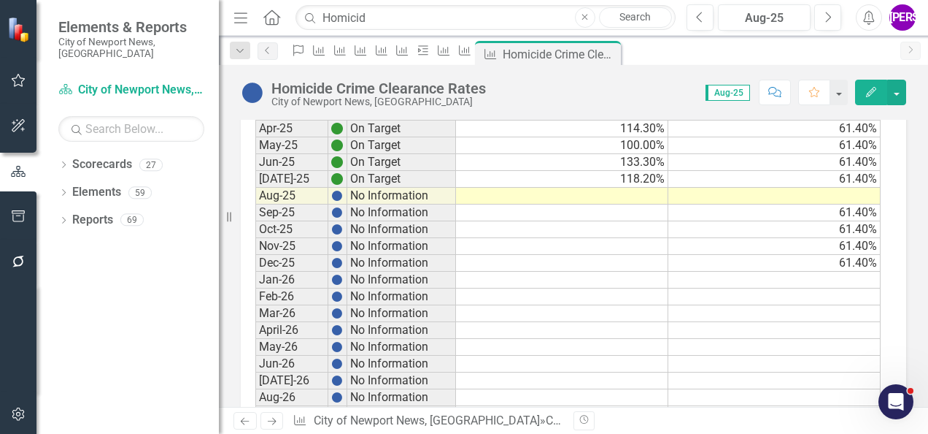
scroll to position [1825, 0]
